Goal: Find specific page/section: Find specific page/section

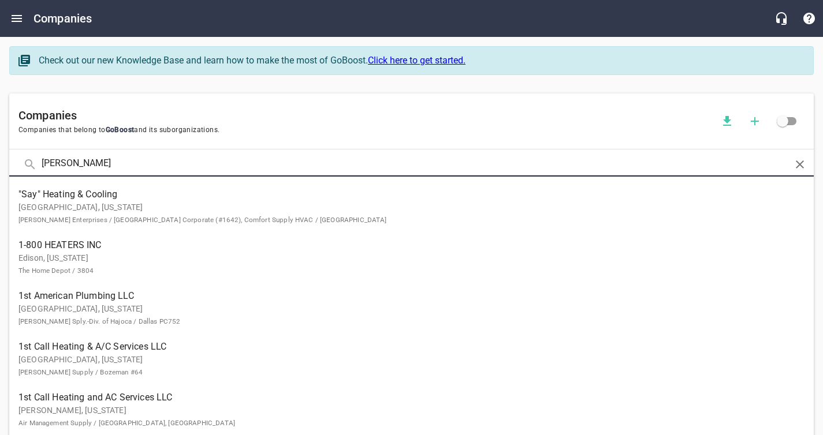
type input "[PERSON_NAME]"
click button at bounding box center [0, 0] width 0 height 0
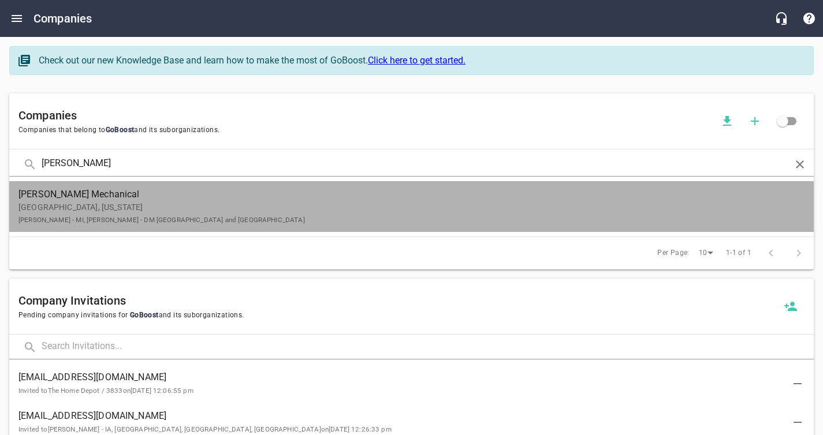
click at [139, 226] on link "[PERSON_NAME] Mechanical Dexter, [US_STATE] [PERSON_NAME] - MI, [PERSON_NAME] -…" at bounding box center [411, 206] width 804 height 51
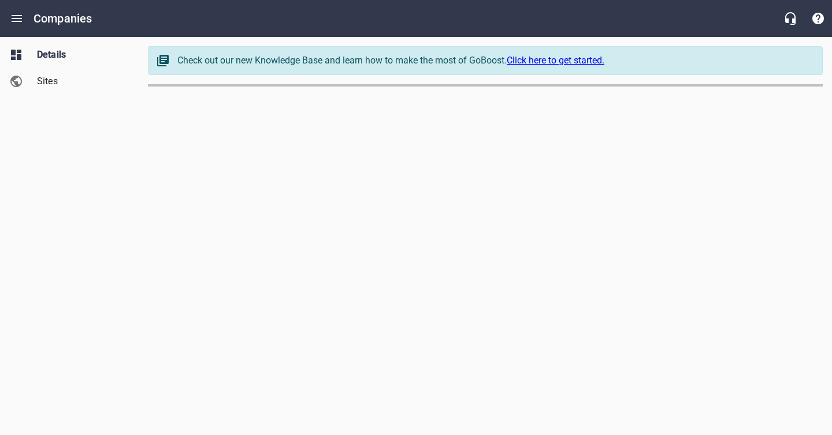
select select "[US_STATE]"
select select "5"
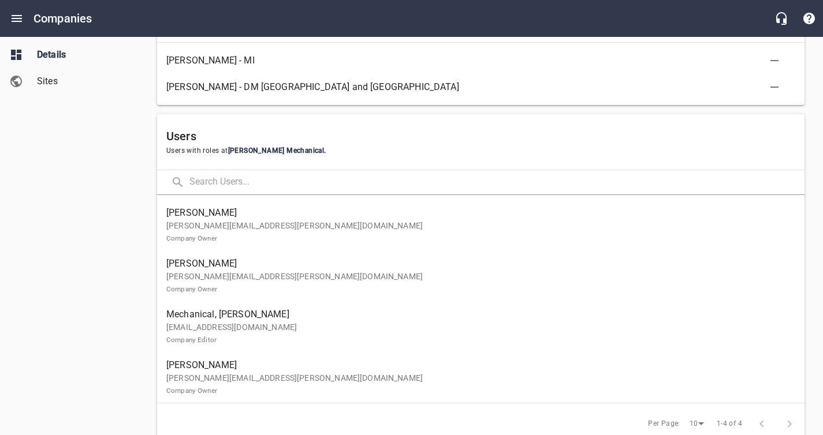
scroll to position [621, 0]
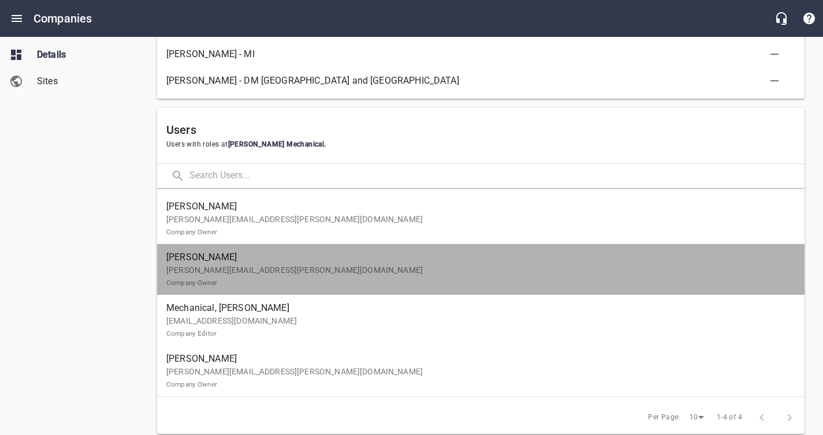
click at [318, 275] on p "[PERSON_NAME][EMAIL_ADDRESS][PERSON_NAME][DOMAIN_NAME] Company Owner" at bounding box center [476, 276] width 620 height 24
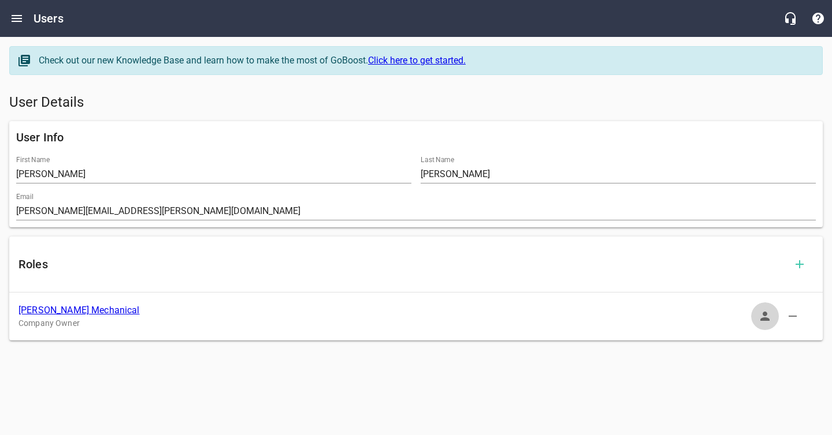
click at [761, 317] on icon "button" at bounding box center [765, 317] width 14 height 14
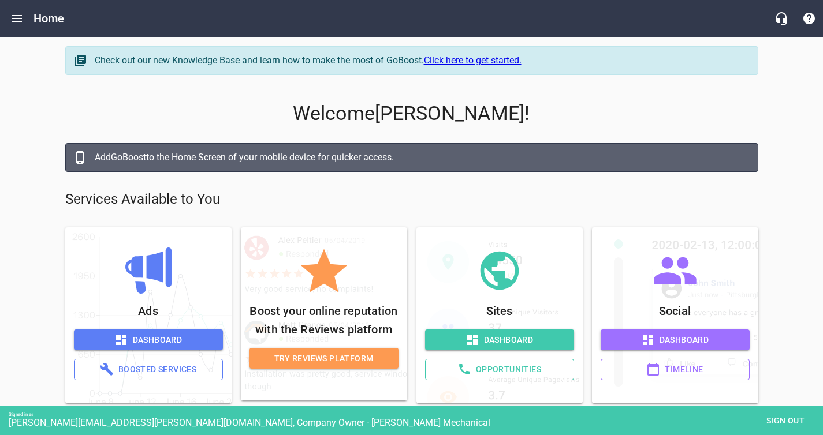
click at [508, 346] on span "Dashboard" at bounding box center [499, 340] width 131 height 14
